Goal: Task Accomplishment & Management: Manage account settings

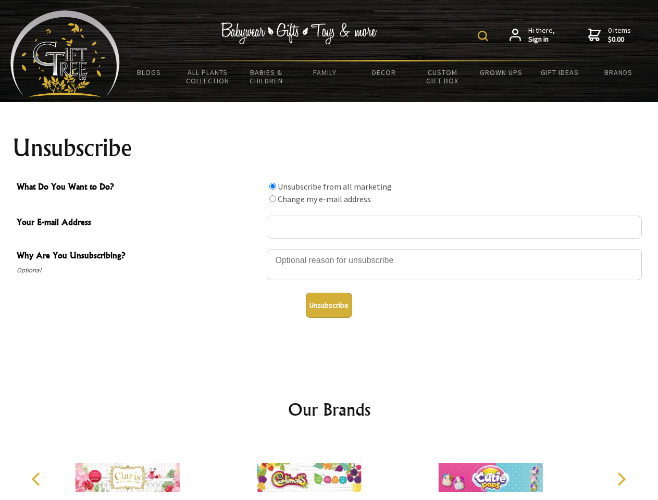
click at [484, 36] on img at bounding box center [483, 36] width 10 height 10
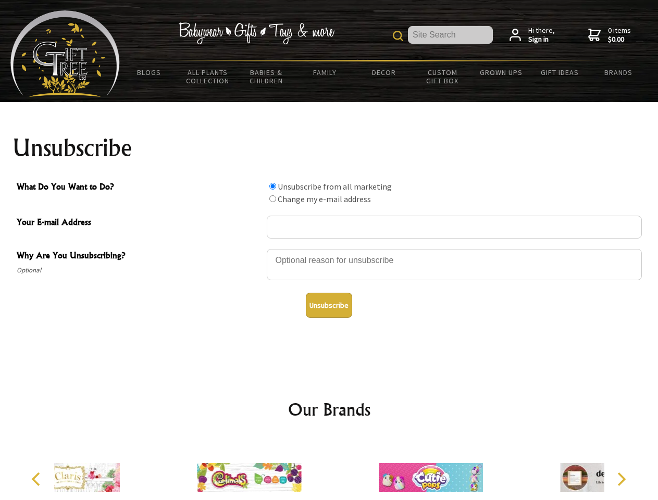
click at [329, 248] on div at bounding box center [454, 266] width 375 height 36
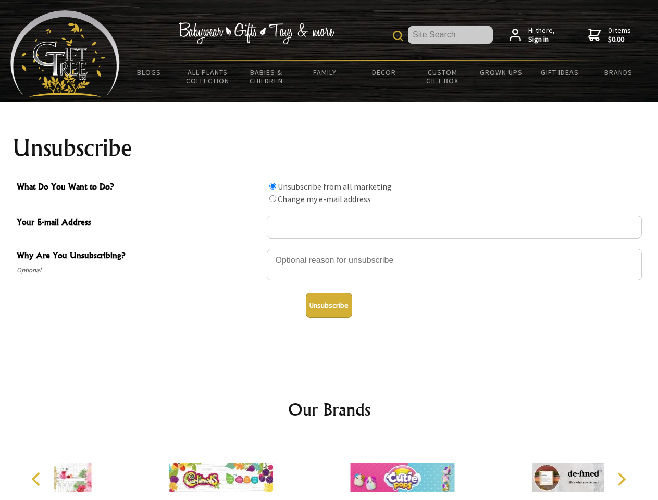
click at [272, 186] on input "What Do You Want to Do?" at bounding box center [272, 186] width 7 height 7
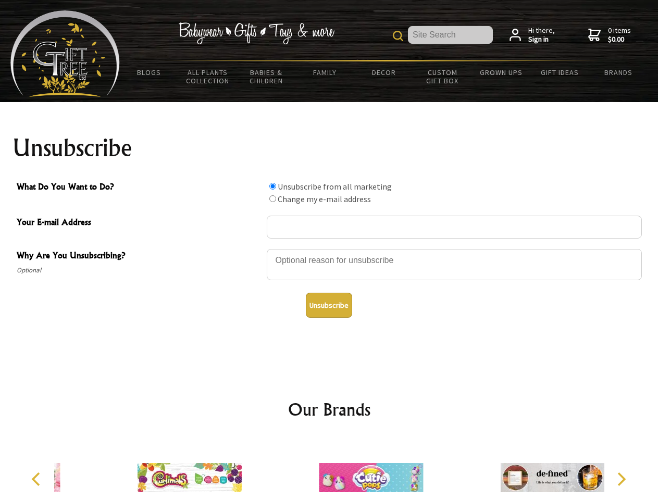
click at [272, 198] on input "What Do You Want to Do?" at bounding box center [272, 198] width 7 height 7
radio input "true"
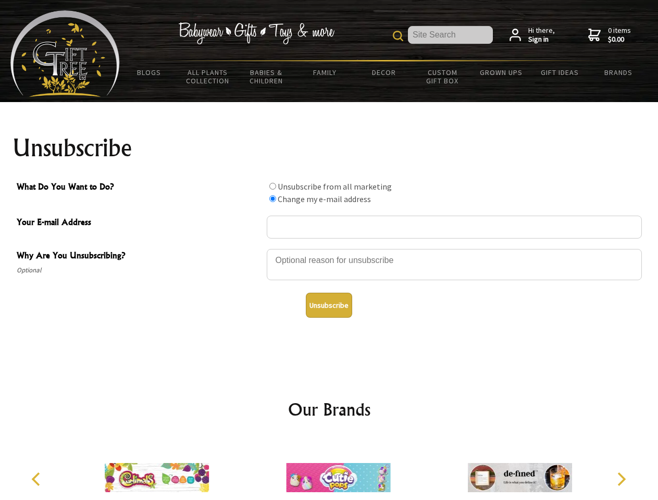
click at [329, 305] on button "Unsubscribe" at bounding box center [329, 305] width 46 height 25
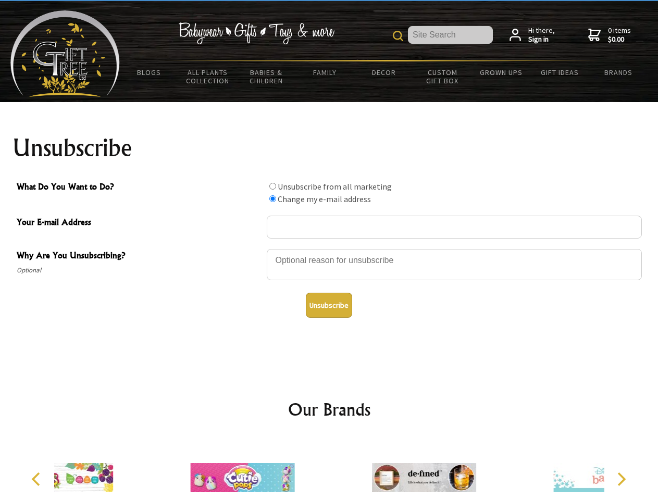
click at [333, 469] on div at bounding box center [423, 479] width 181 height 81
click at [37, 479] on icon "Previous" at bounding box center [37, 479] width 14 height 14
click at [621, 479] on icon "Next" at bounding box center [621, 479] width 14 height 14
